Goal: Information Seeking & Learning: Learn about a topic

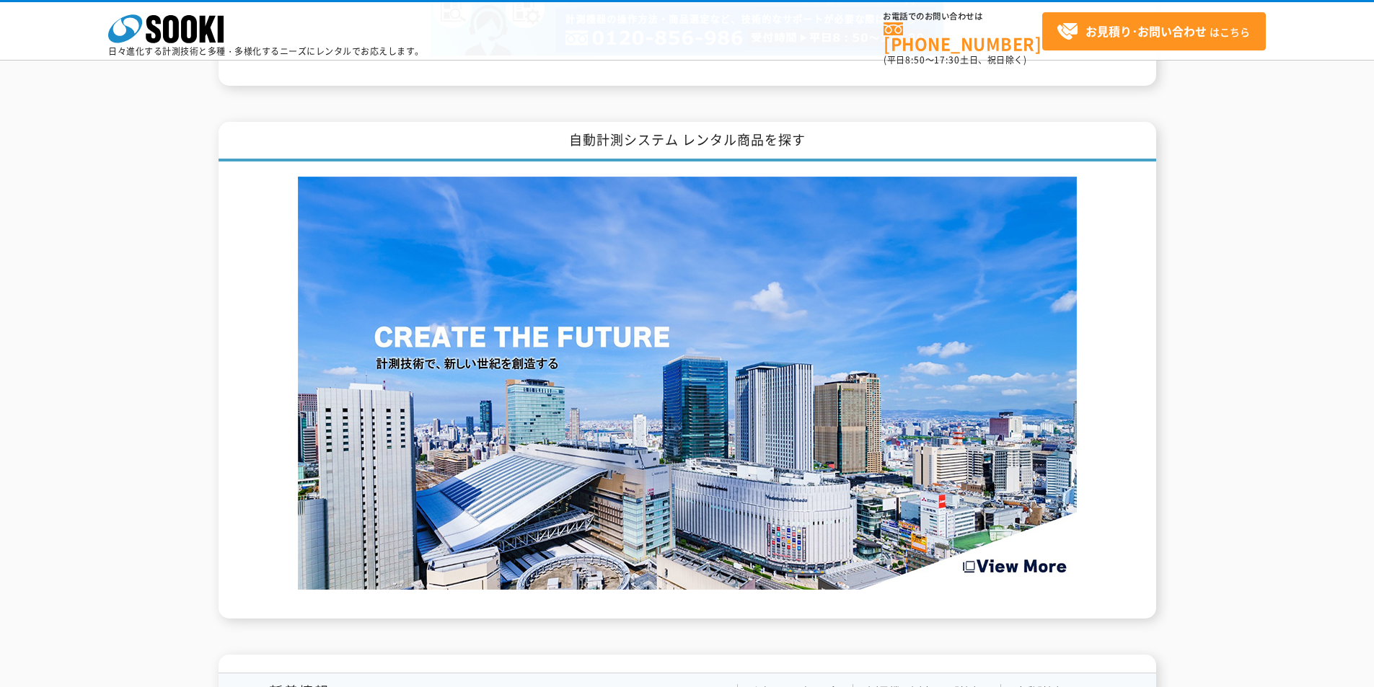
scroll to position [2020, 0]
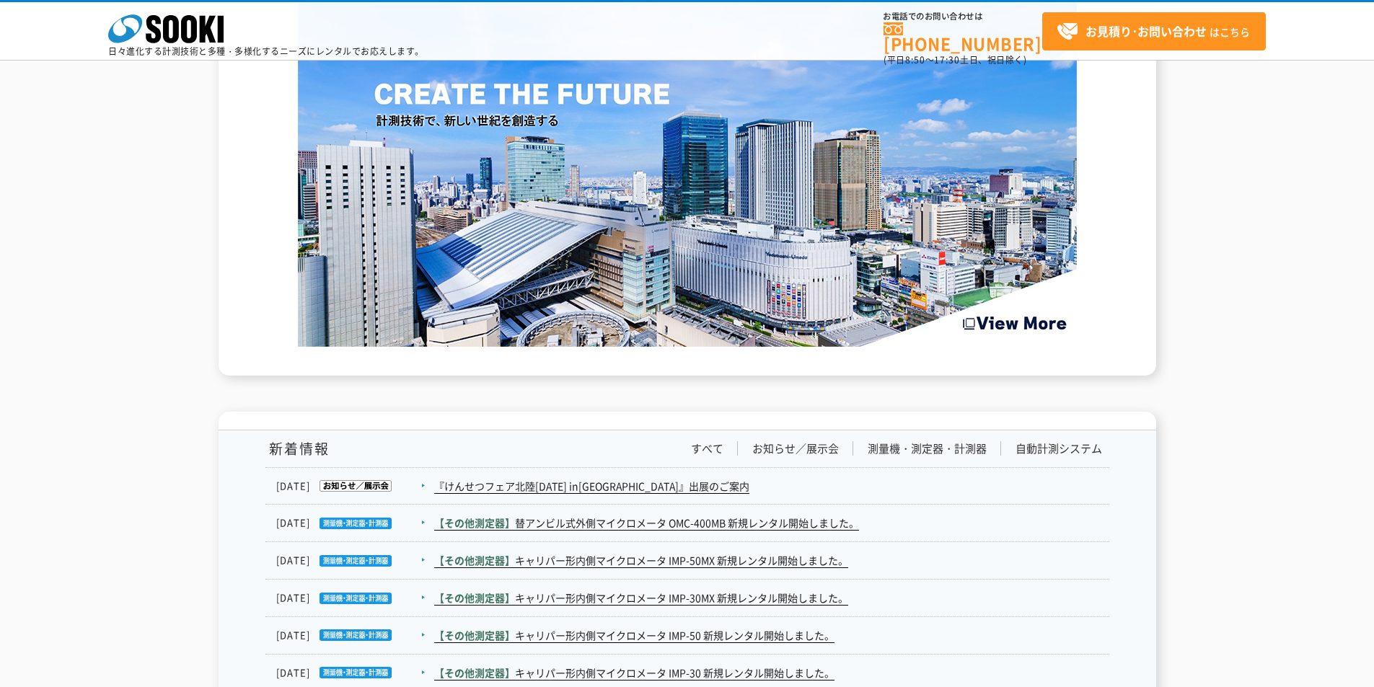
drag, startPoint x: 1296, startPoint y: 315, endPoint x: 1271, endPoint y: 257, distance: 63.0
click at [1295, 315] on div "自動計測システム レンタル商品を探す" at bounding box center [687, 127] width 1374 height 497
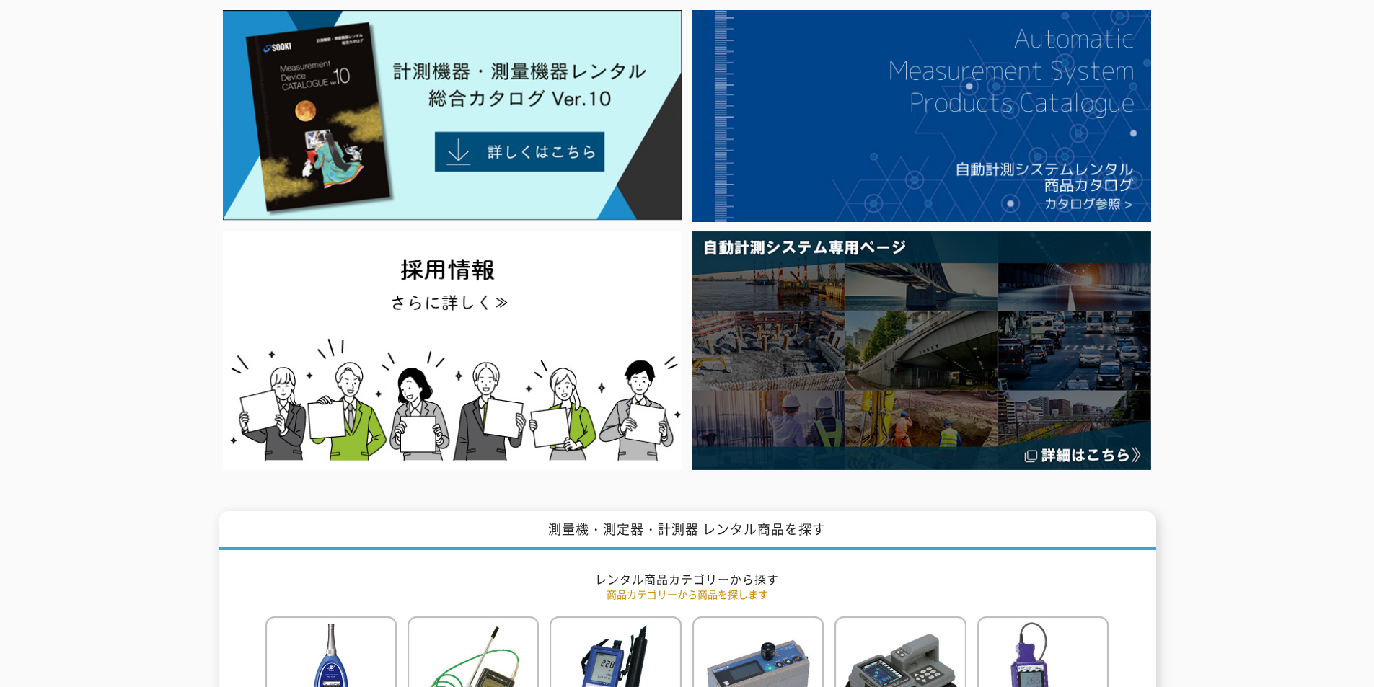
scroll to position [0, 0]
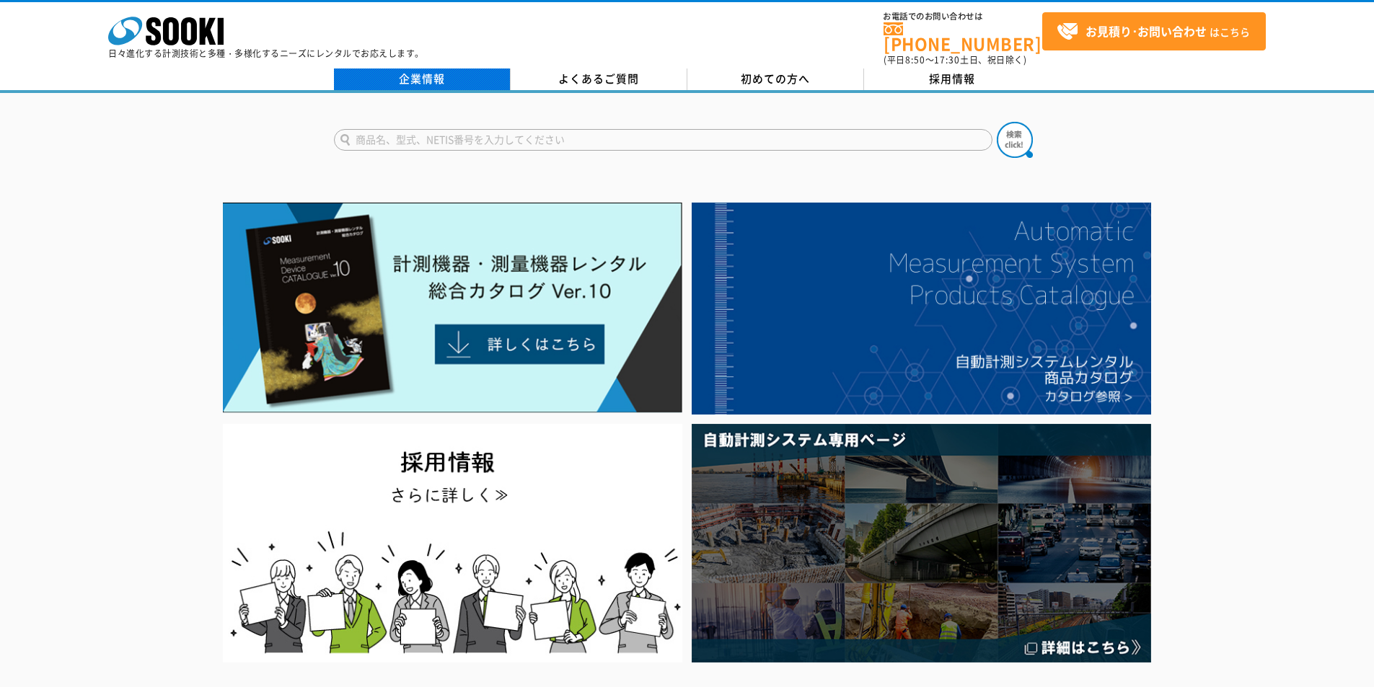
click at [470, 69] on link "企業情報" at bounding box center [422, 80] width 177 height 22
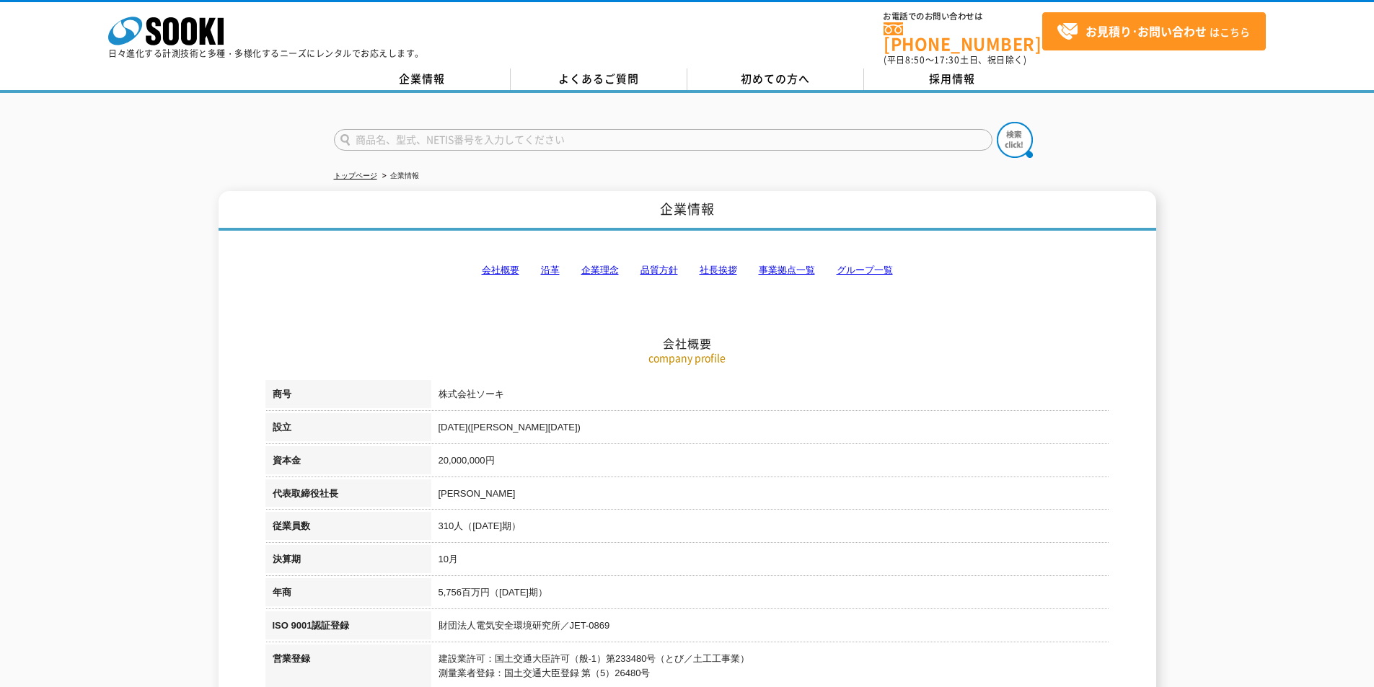
drag, startPoint x: 693, startPoint y: 421, endPoint x: 698, endPoint y: 408, distance: 13.9
click at [695, 418] on td "[DATE]([PERSON_NAME][DATE])" at bounding box center [770, 429] width 678 height 33
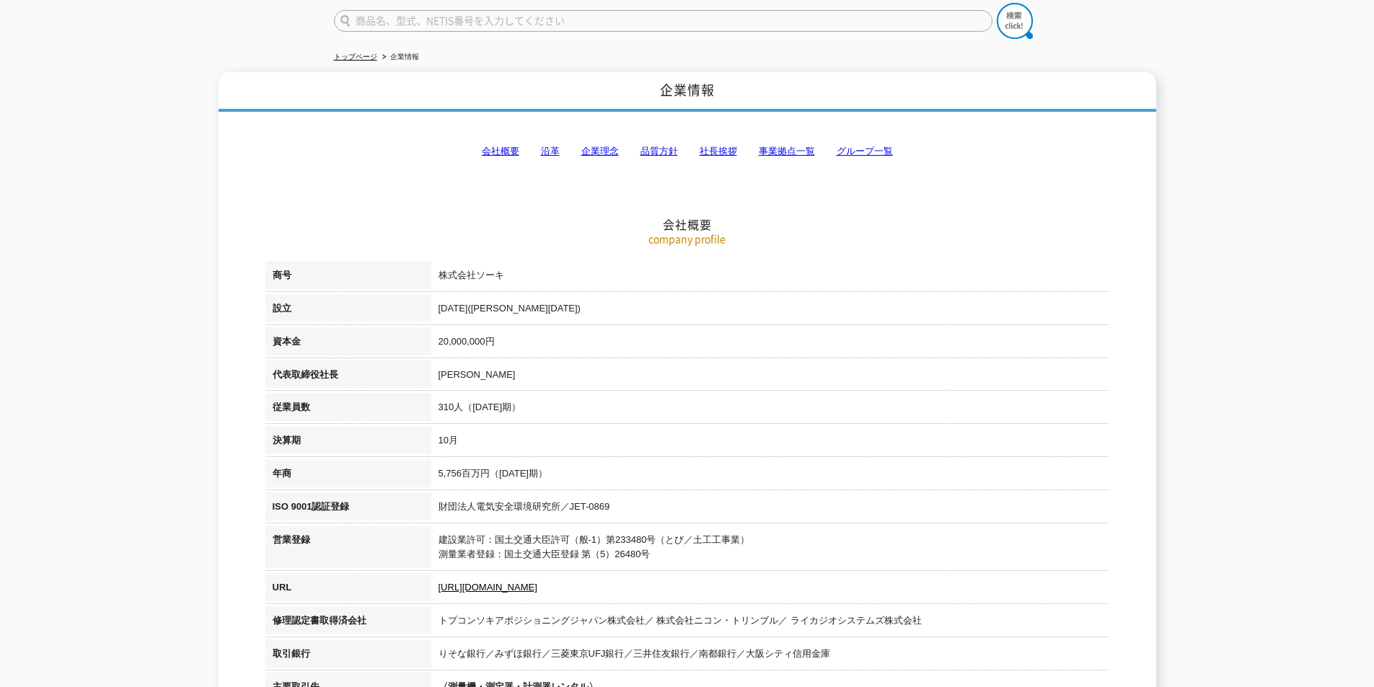
scroll to position [144, 0]
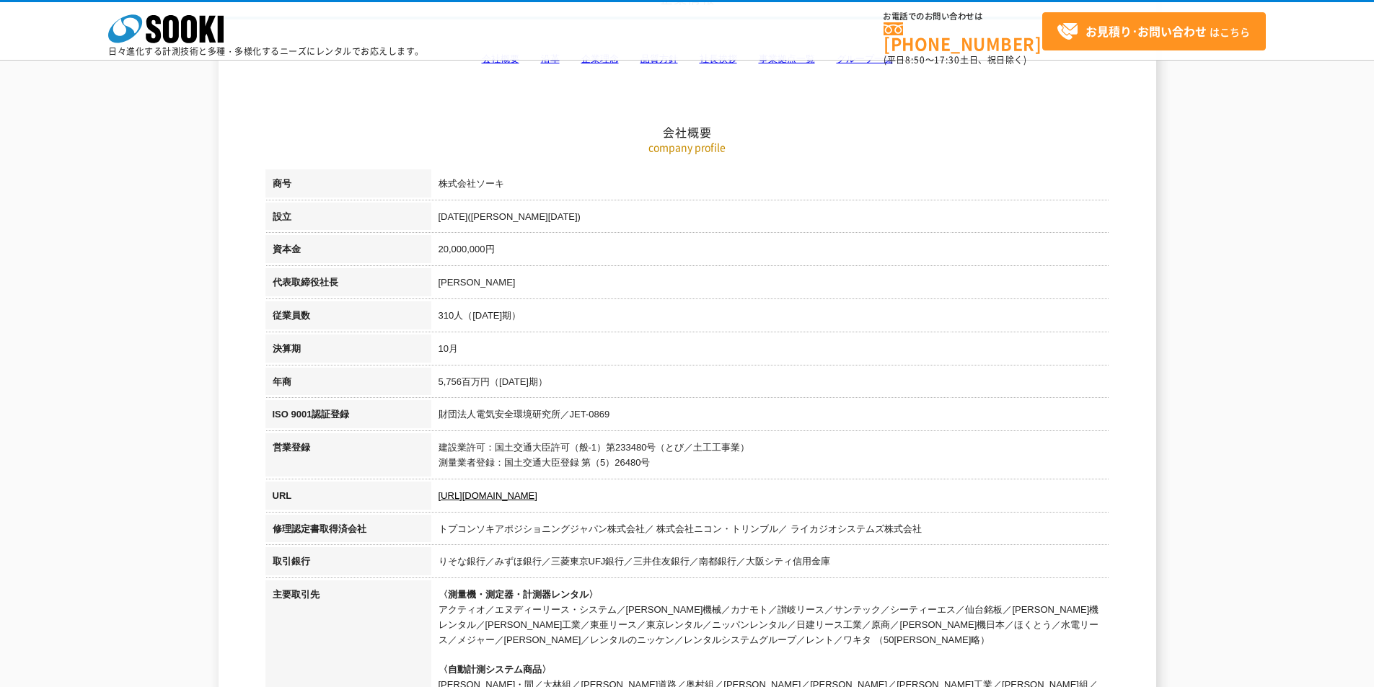
drag, startPoint x: 439, startPoint y: 310, endPoint x: 589, endPoint y: 335, distance: 152.2
click at [589, 335] on tbody "商号 株式会社ソーキ 設立 [DATE]([PERSON_NAME][DATE]) 資本金 20,000,000円 代表取締役社長 [PERSON_NAME]…" at bounding box center [687, 491] width 844 height 643
click at [589, 335] on td "10月" at bounding box center [770, 351] width 678 height 33
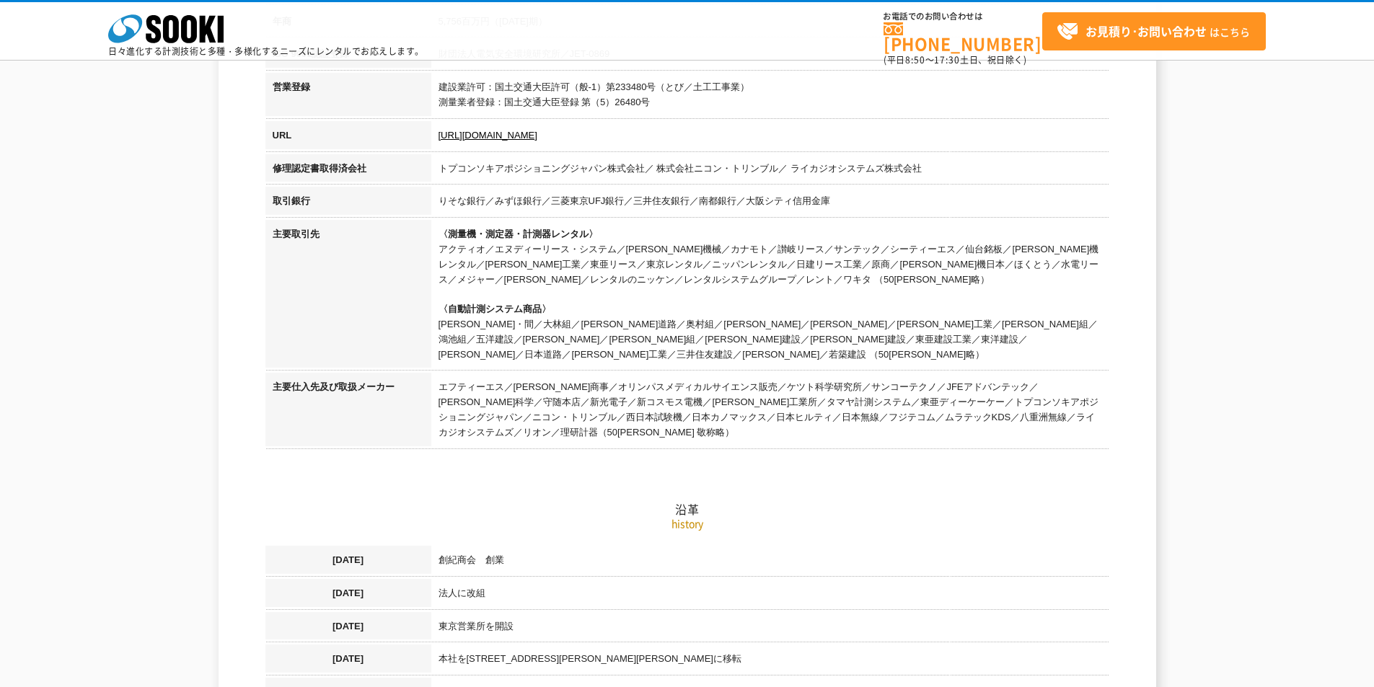
click at [809, 400] on td "エフティーエス／[PERSON_NAME]商事／オリンパスメディカルサイエンス販売／ケツト科学研究所／サンコーテクノ／JFEアドバンテック／[PERSON_N…" at bounding box center [770, 412] width 678 height 78
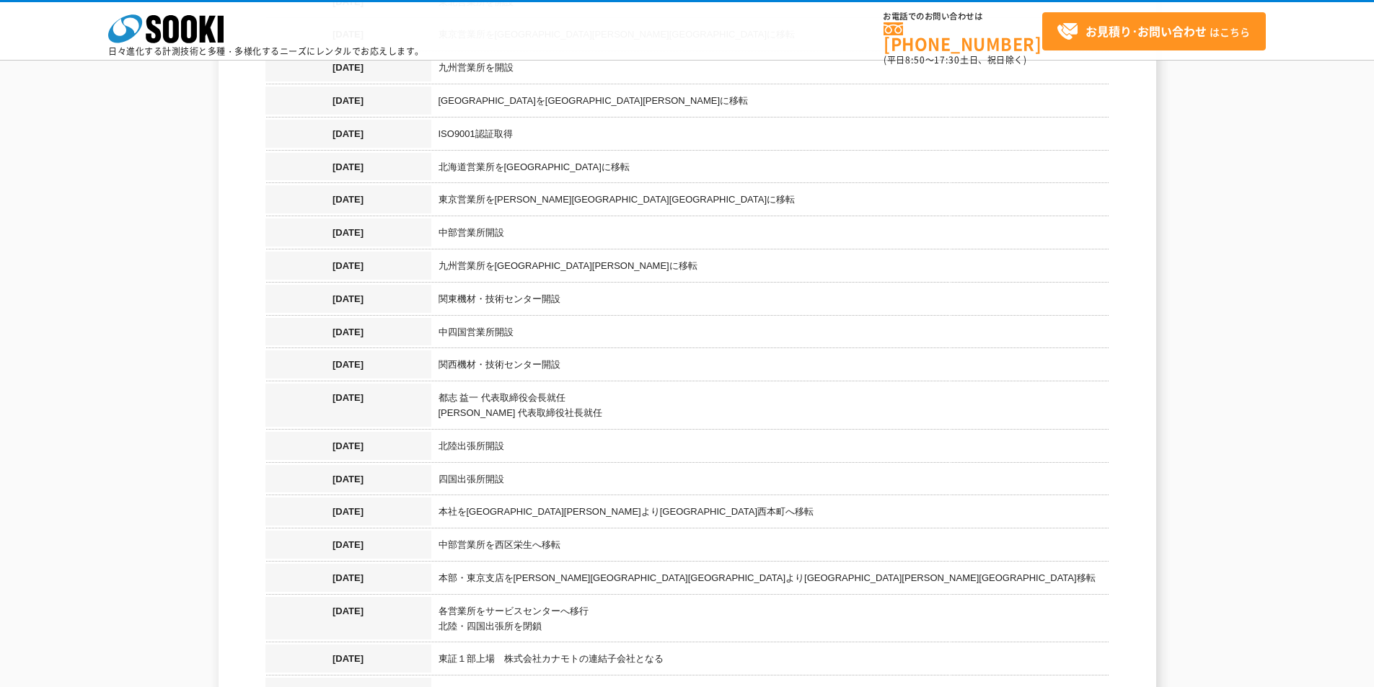
scroll to position [1298, 0]
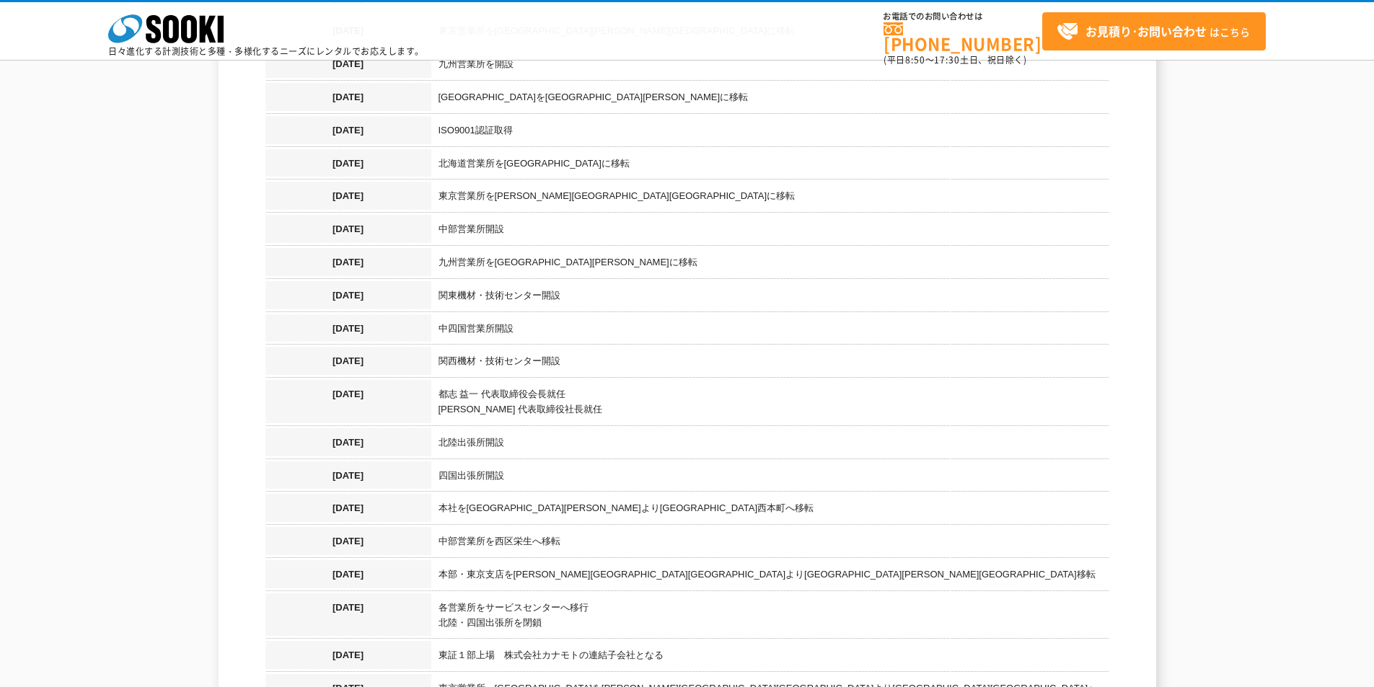
drag, startPoint x: 400, startPoint y: 234, endPoint x: 703, endPoint y: 216, distance: 303.6
click at [698, 248] on tr "[DATE] 九州営業所を[GEOGRAPHIC_DATA][PERSON_NAME]に移転" at bounding box center [687, 264] width 844 height 33
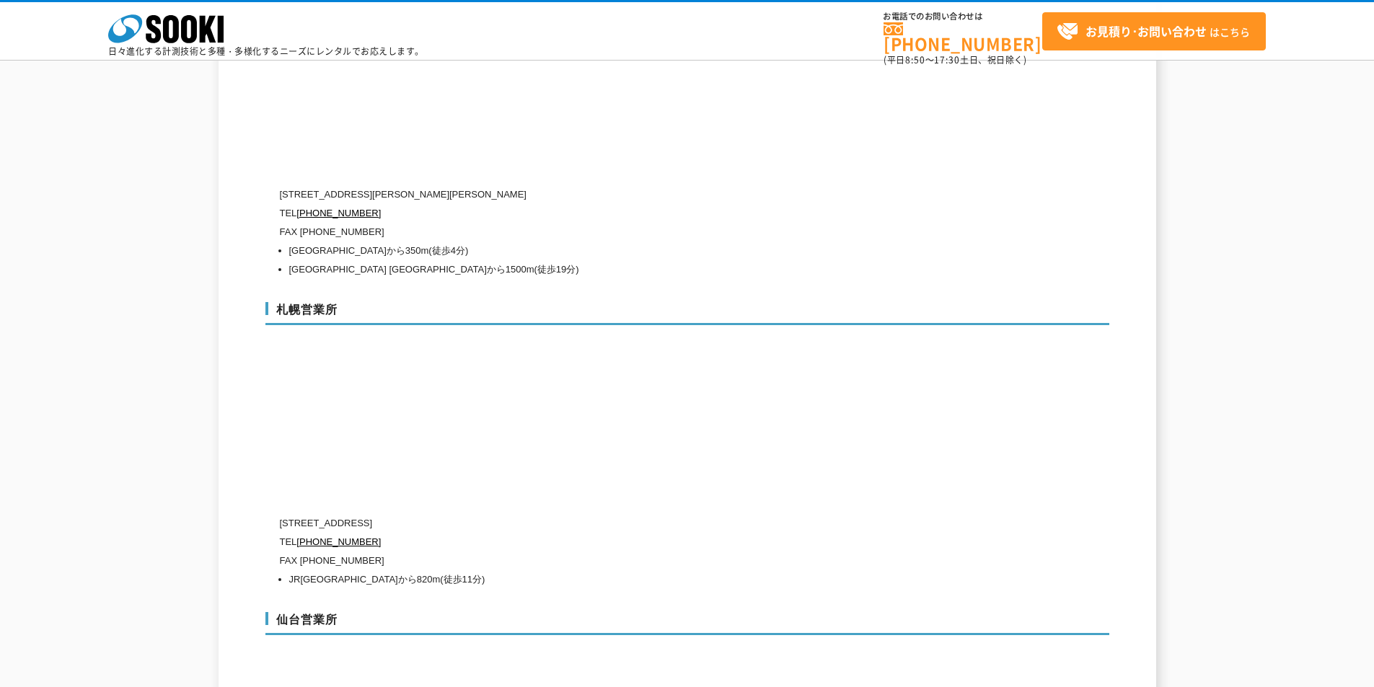
scroll to position [4184, 0]
